Goal: Transaction & Acquisition: Purchase product/service

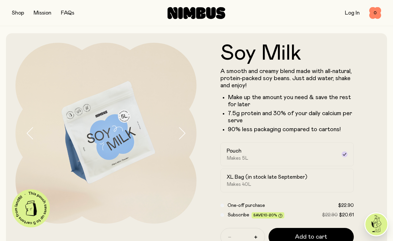
click at [17, 14] on button "button" at bounding box center [18, 13] width 12 height 8
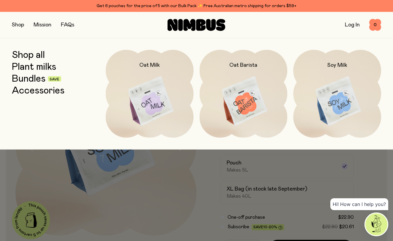
click at [34, 80] on link "Bundles" at bounding box center [29, 79] width 34 height 11
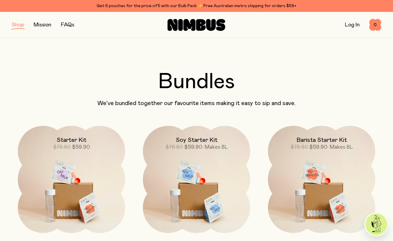
click at [22, 27] on button "button" at bounding box center [18, 25] width 12 height 8
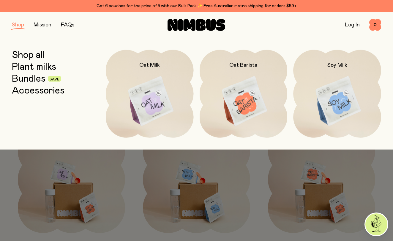
click at [33, 53] on link "Shop all" at bounding box center [28, 55] width 33 height 11
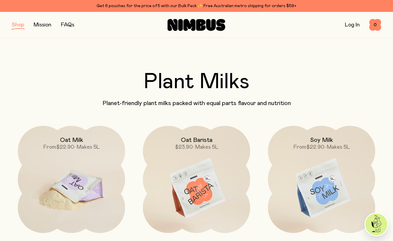
click at [73, 174] on img at bounding box center [71, 189] width 107 height 126
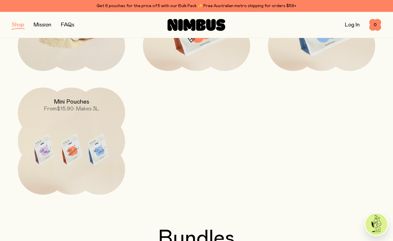
scroll to position [162, 0]
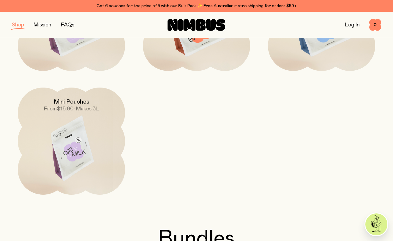
click at [72, 142] on img at bounding box center [71, 151] width 107 height 126
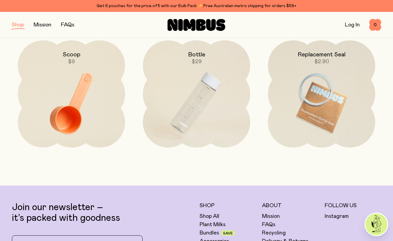
scroll to position [847, 0]
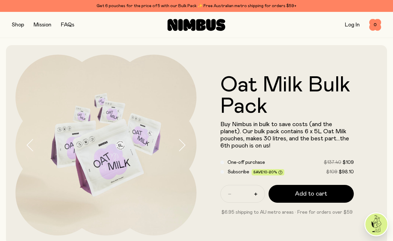
click at [20, 24] on button "button" at bounding box center [18, 25] width 12 height 8
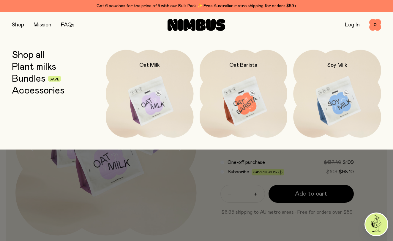
click at [28, 55] on link "Shop all" at bounding box center [28, 55] width 33 height 11
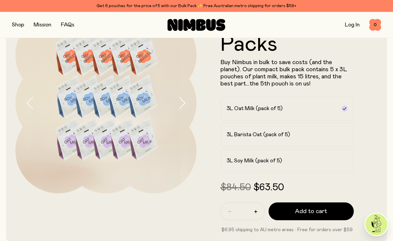
scroll to position [43, 0]
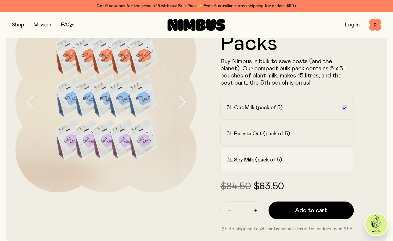
click at [268, 158] on h2 "3L Soy Milk (pack of 5)" at bounding box center [253, 159] width 55 height 7
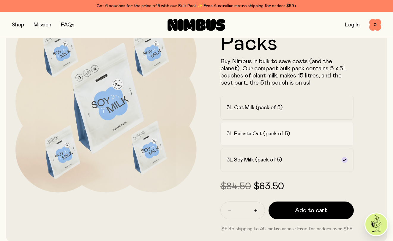
click at [272, 136] on h2 "3L Barista Oat (pack of 5)" at bounding box center [257, 133] width 63 height 7
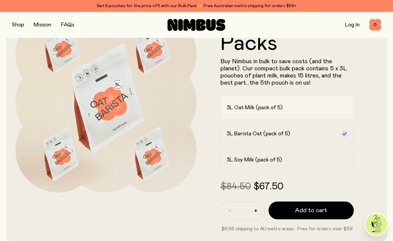
click at [275, 112] on label "3L Oat Milk (pack of 5)" at bounding box center [287, 108] width 134 height 24
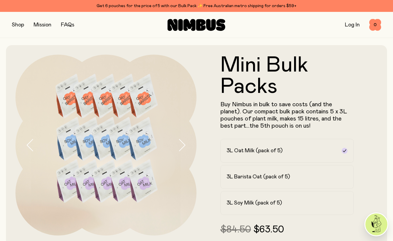
scroll to position [0, 0]
click at [351, 29] on div "Log In 0 0" at bounding box center [319, 25] width 123 height 12
click at [350, 22] on link "Log In" at bounding box center [351, 24] width 15 height 5
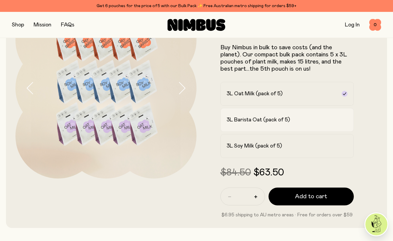
scroll to position [63, 0]
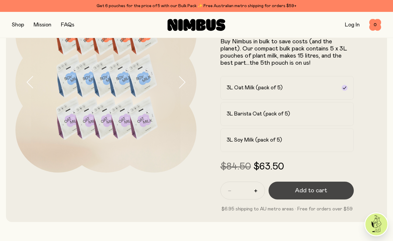
click at [312, 189] on span "Add to cart" at bounding box center [311, 190] width 32 height 8
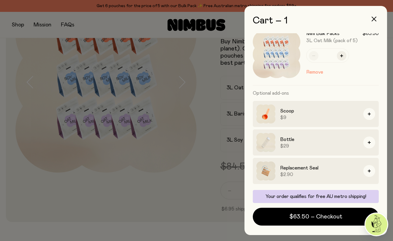
scroll to position [10, 0]
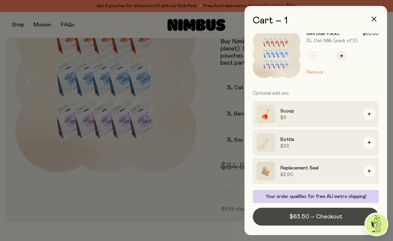
click at [327, 214] on span "$63.50 – Checkout" at bounding box center [315, 216] width 53 height 8
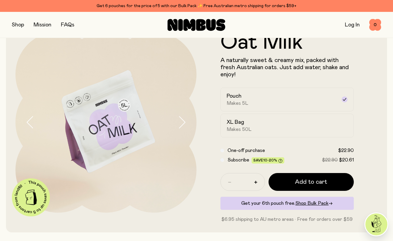
scroll to position [23, 0]
click at [288, 127] on div "XL Bag Makes 50L" at bounding box center [281, 125] width 110 height 14
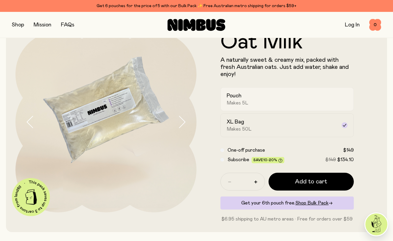
click at [276, 98] on div "Pouch Makes 5L" at bounding box center [281, 99] width 110 height 14
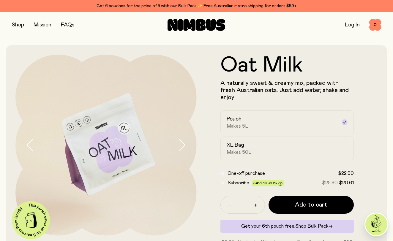
scroll to position [0, 0]
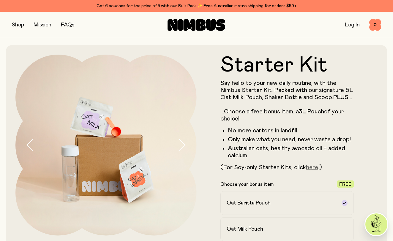
click at [309, 166] on link "here" at bounding box center [312, 167] width 12 height 6
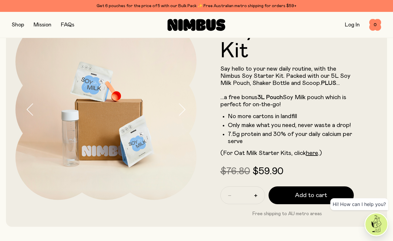
scroll to position [37, 0]
